Goal: Information Seeking & Learning: Learn about a topic

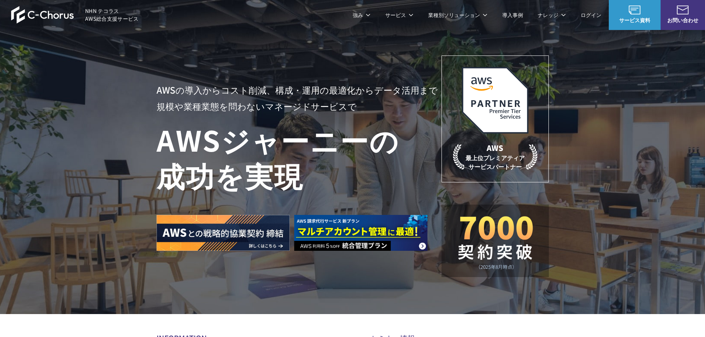
click at [476, 234] on link "OCI総合支援" at bounding box center [471, 237] width 29 height 7
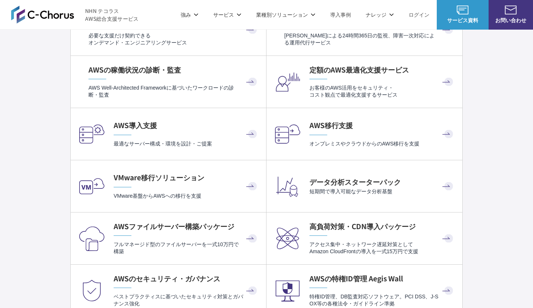
scroll to position [1443, 0]
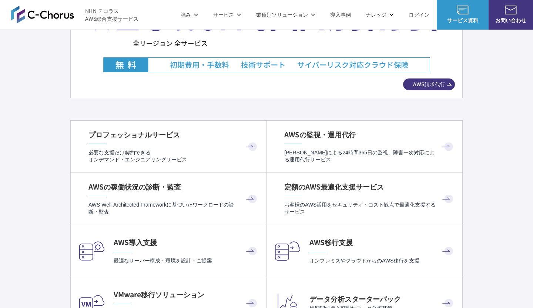
scroll to position [1480, 0]
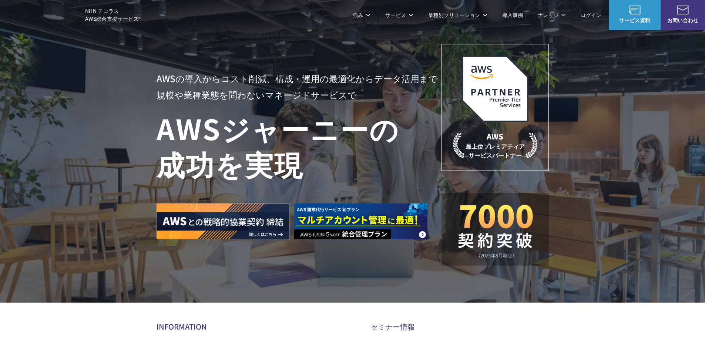
scroll to position [0, 0]
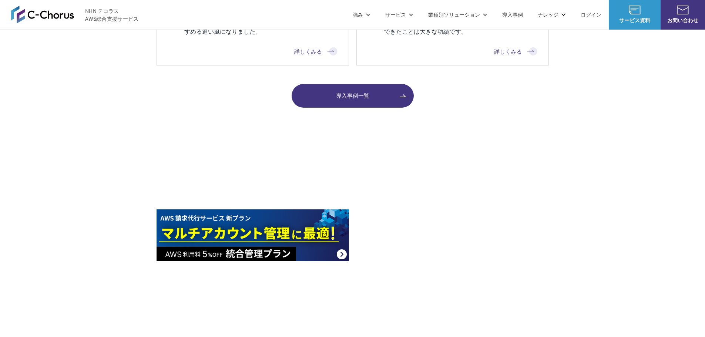
scroll to position [777, 0]
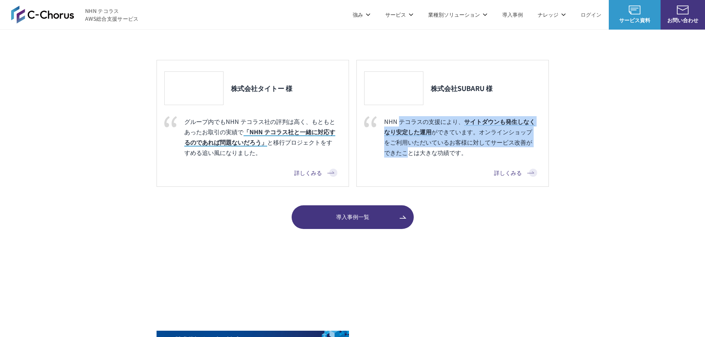
drag, startPoint x: 398, startPoint y: 120, endPoint x: 406, endPoint y: 154, distance: 35.4
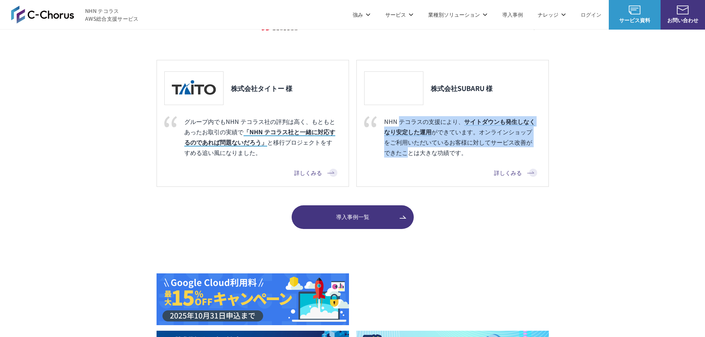
click at [406, 155] on p "NHN テコラスの支援により、 サイトダウンも発生しなくなり安定した運用 ができています。オンラインショップをご利用いただいているお客様に対してサービス改善が…" at bounding box center [450, 136] width 173 height 41
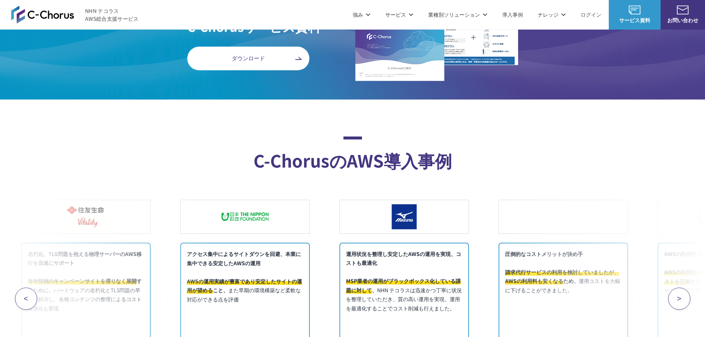
scroll to position [3034, 0]
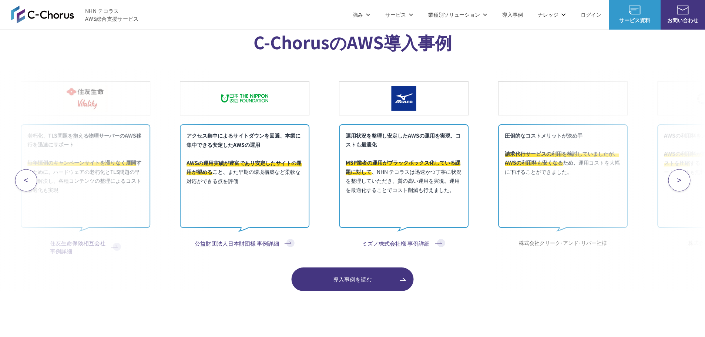
click at [257, 206] on div "アクセス集中によるサイトダウンを回避、本業に集中できる安定したAWSの運用 AWSの運用実績が豊富であり安定したサイトの運用が望める こと、 また早期の環境構…" at bounding box center [244, 159] width 129 height 178
click at [252, 174] on p "アクセス集中によるサイトダウンを回避、本業に集中できる安定したAWSの運用 AWSの運用実績が豊富であり安定したサイトの運用が望める こと、 また早期の環境構…" at bounding box center [244, 176] width 129 height 104
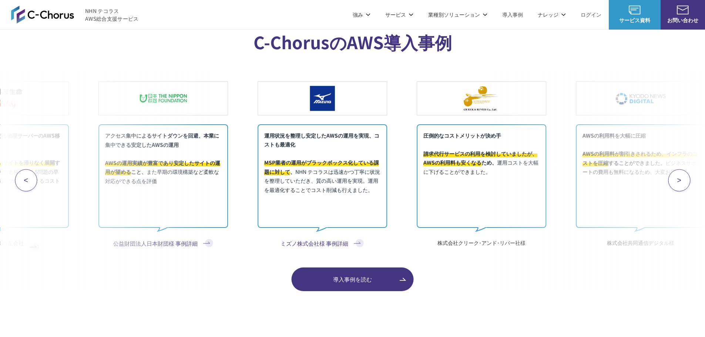
click at [304, 189] on p "運用状況を整理し安定したAWSの運用を実現、コストも最適化 MSP業者の運用がブラックボックス化している課題に対して 、 NHN テコラスは迅速かつ丁寧に状況…" at bounding box center [321, 176] width 129 height 104
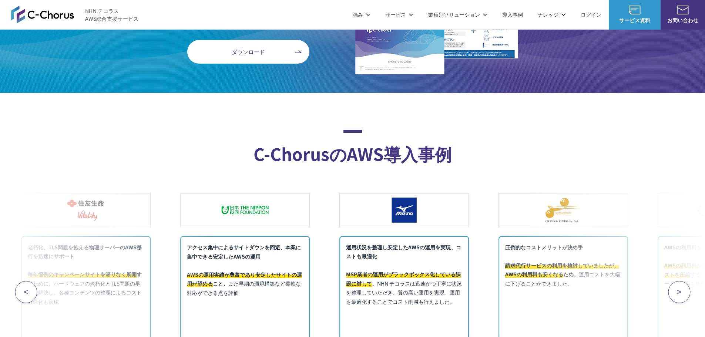
scroll to position [2997, 0]
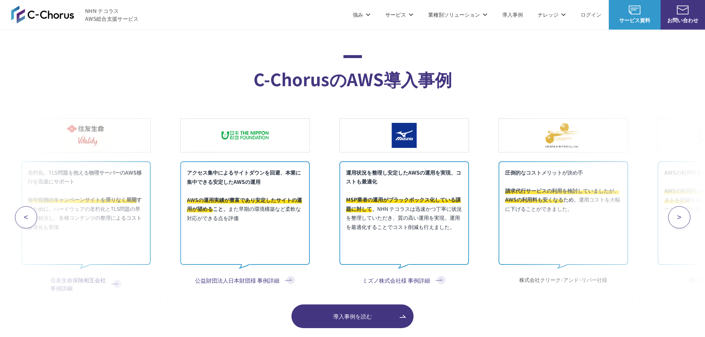
drag, startPoint x: 518, startPoint y: 214, endPoint x: 288, endPoint y: 250, distance: 232.9
click at [288, 250] on div "AWSの利用料を大幅に圧縮 AWSの利用料が割引きされるため、インフラのコストを圧縮 することができました。 ビジネスサポートの費用も無料になるため、大変お得…" at bounding box center [352, 218] width 705 height 222
click at [617, 221] on div ">" at bounding box center [600, 218] width 212 height 222
click at [687, 224] on button ">" at bounding box center [679, 217] width 22 height 22
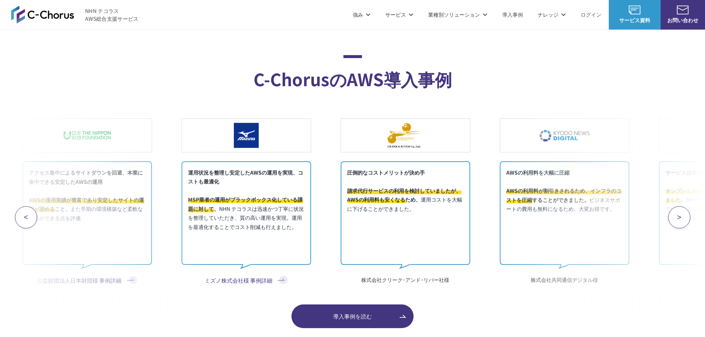
click at [687, 224] on button ">" at bounding box center [679, 217] width 22 height 22
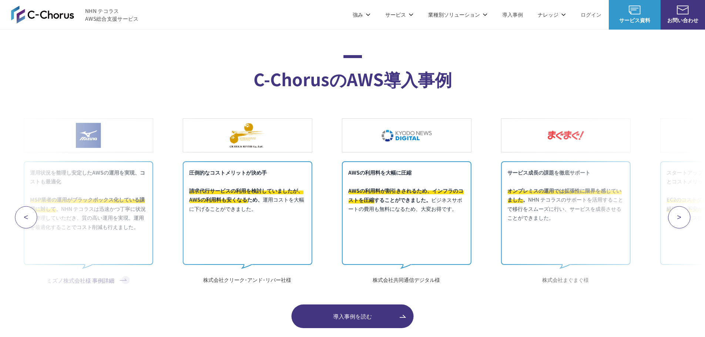
click at [687, 223] on button ">" at bounding box center [679, 217] width 22 height 22
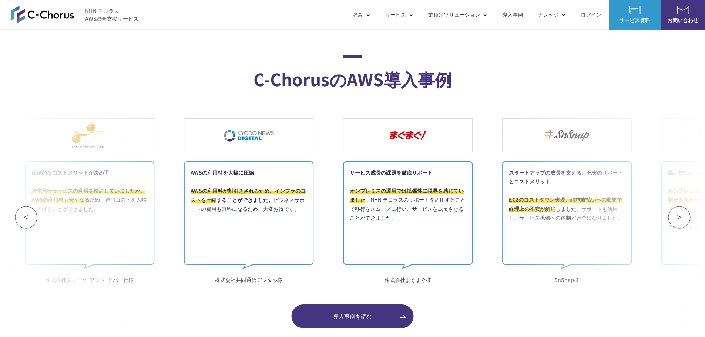
click at [687, 223] on button ">" at bounding box center [679, 217] width 22 height 22
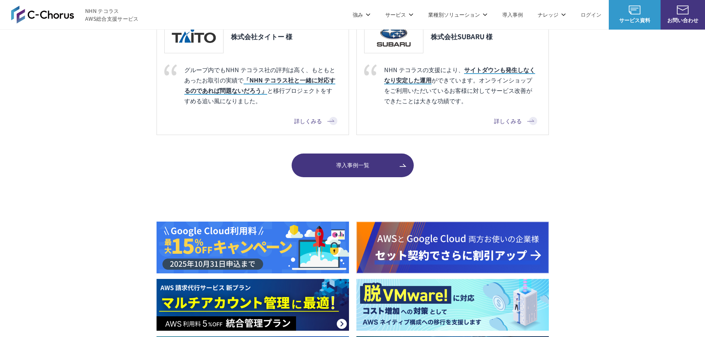
scroll to position [777, 0]
